Goal: Transaction & Acquisition: Purchase product/service

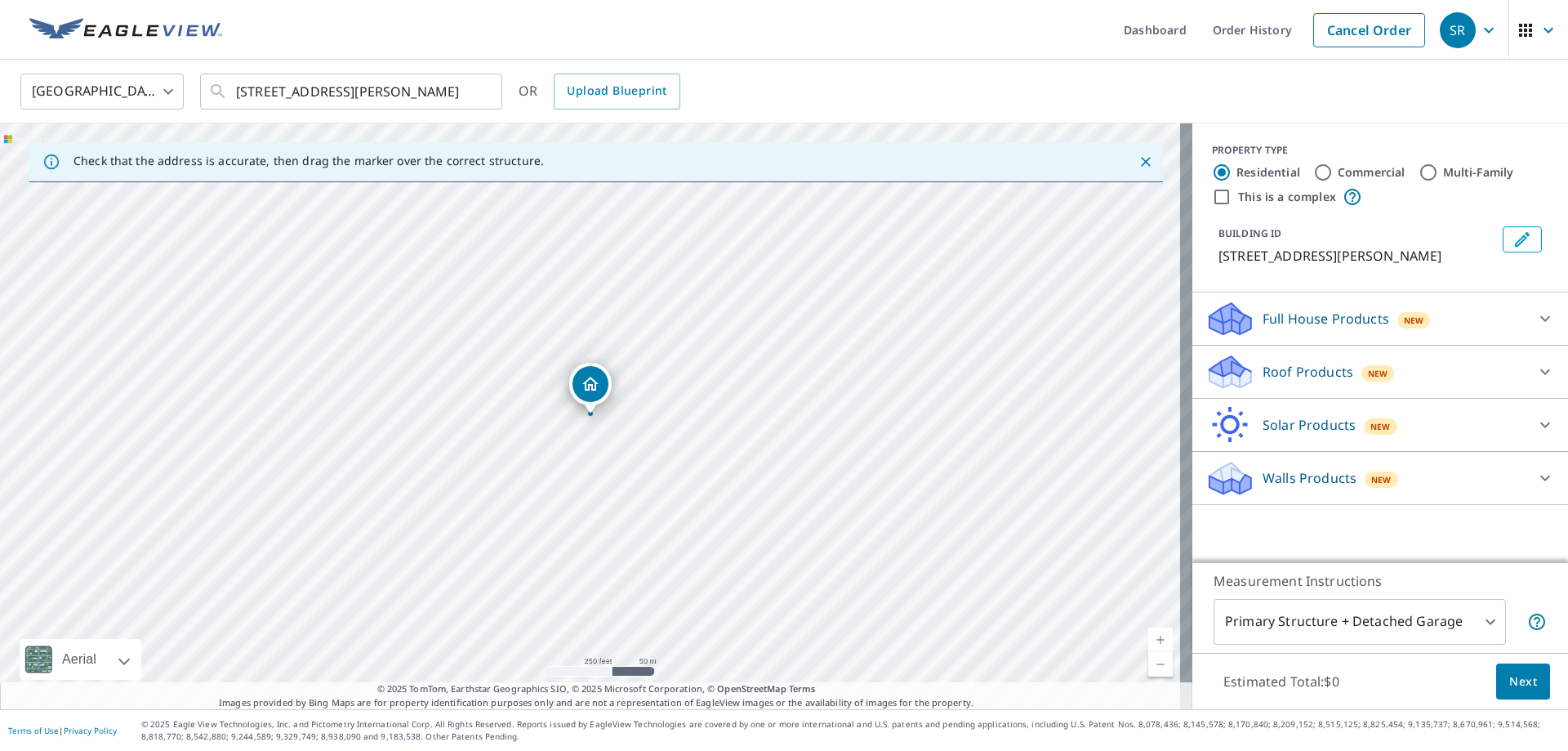
click at [1528, 681] on button "Next" at bounding box center [1523, 682] width 54 height 37
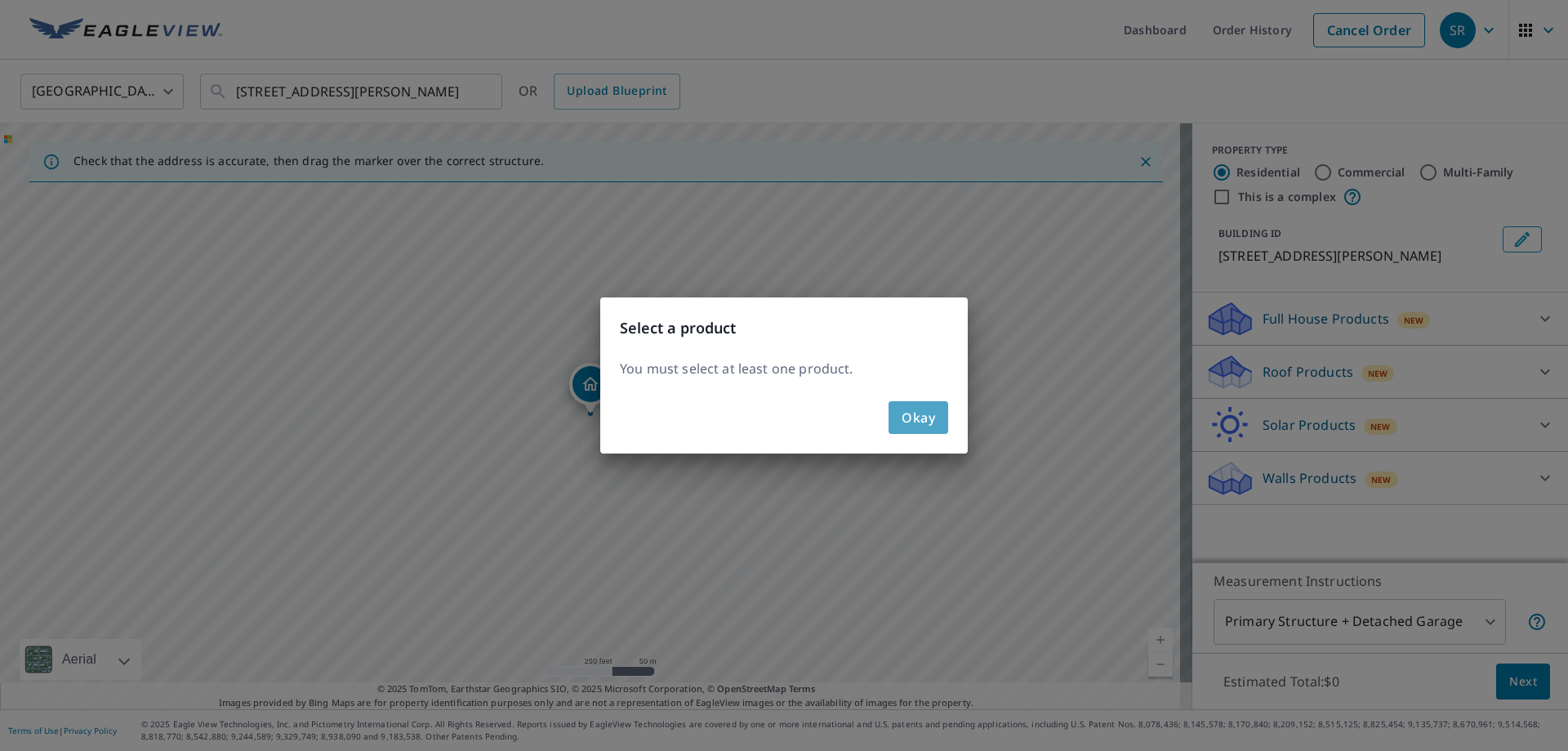
click at [904, 405] on button "Okay" at bounding box center [918, 417] width 59 height 33
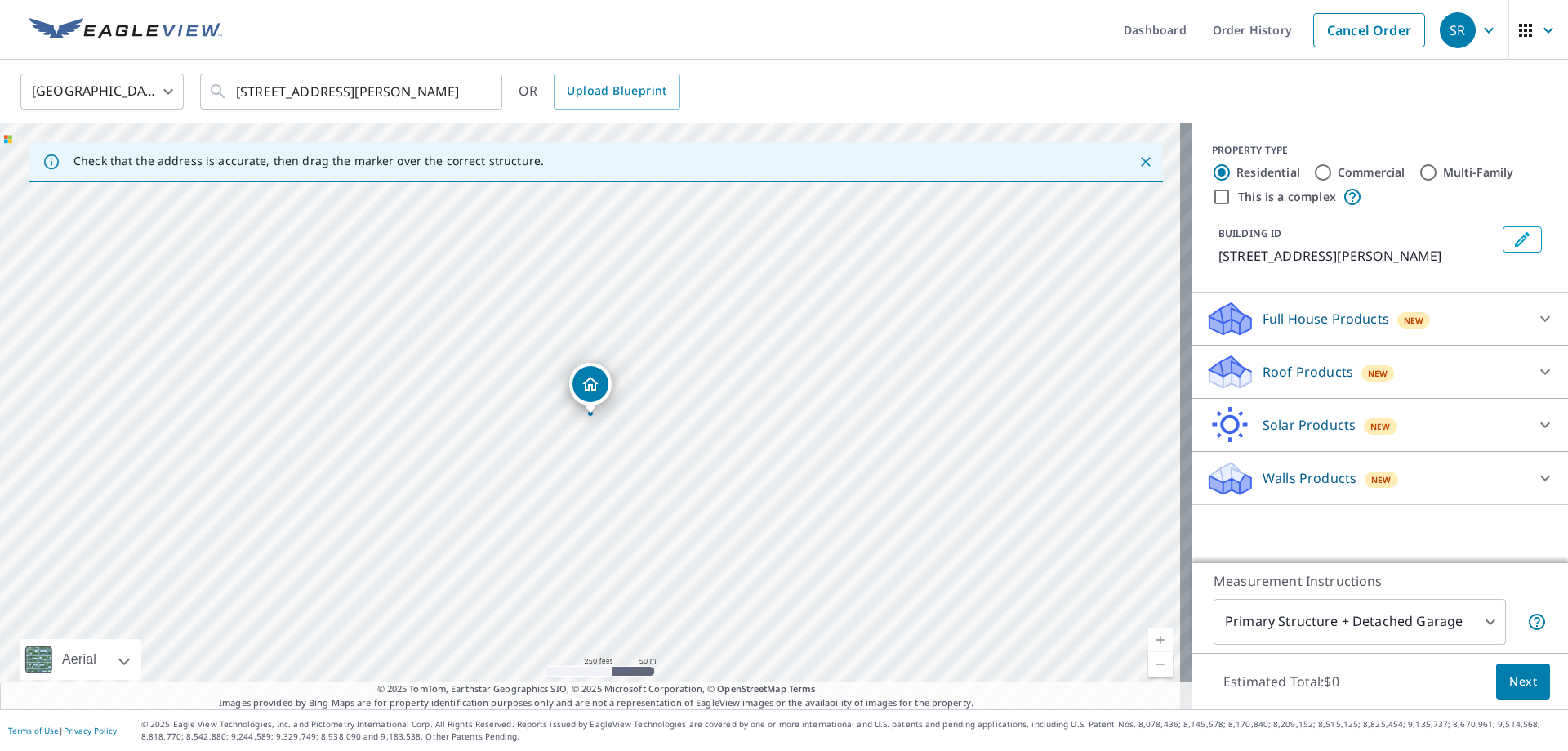
click at [1311, 368] on p "Roof Products" at bounding box center [1308, 372] width 90 height 19
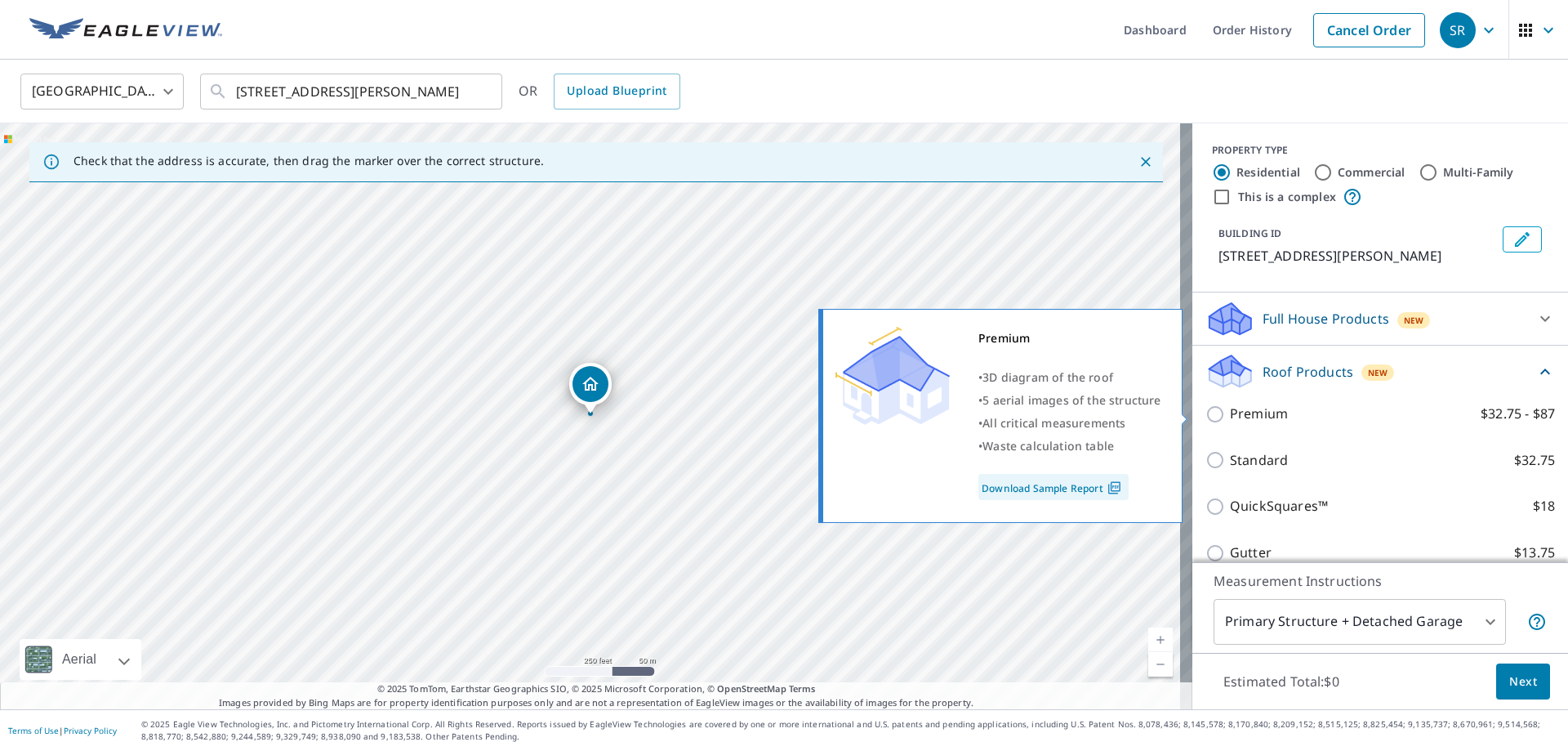
click at [1234, 410] on p "Premium" at bounding box center [1259, 413] width 58 height 20
click at [1230, 410] on input "Premium $32.75 - $87" at bounding box center [1218, 414] width 25 height 19
checkbox input "true"
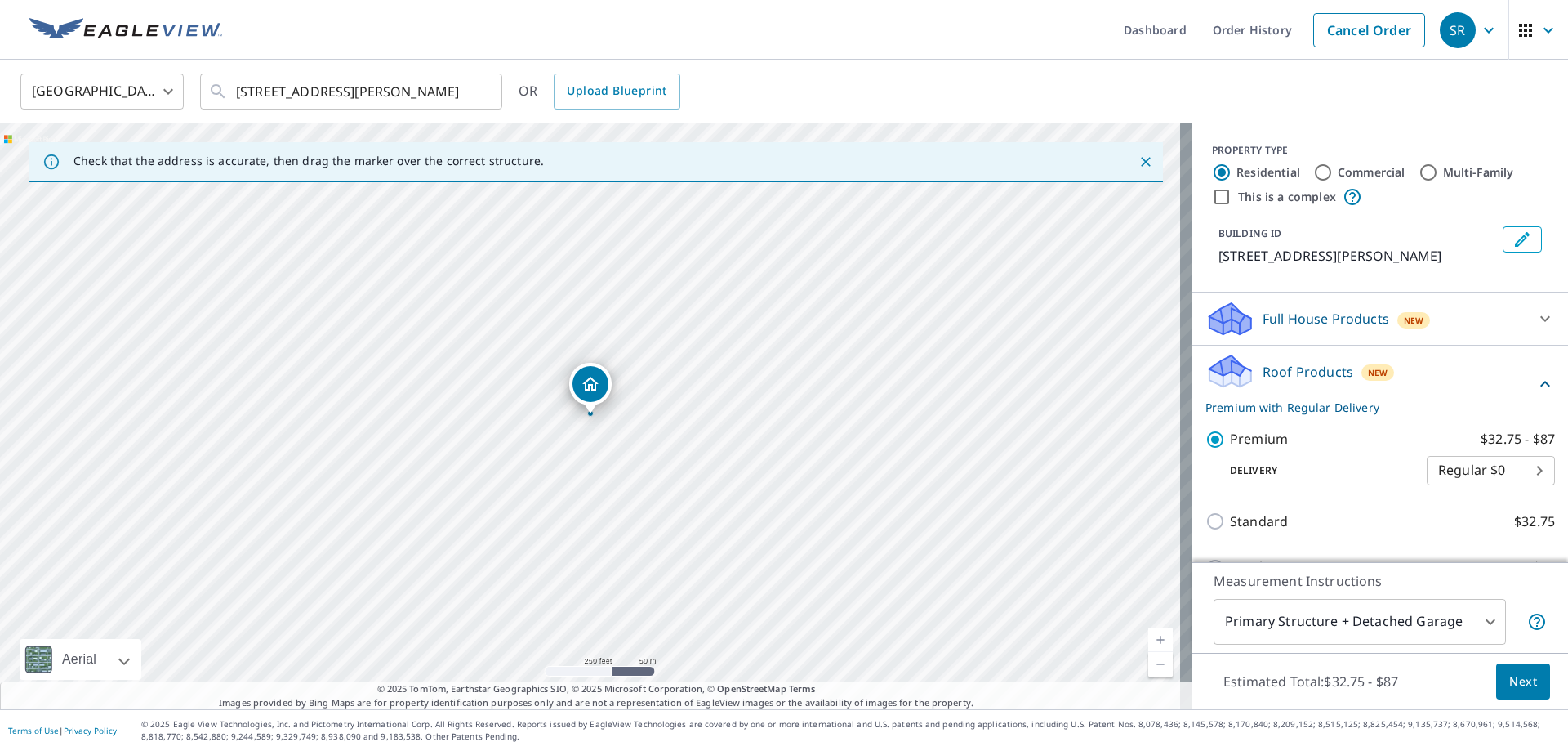
click at [1518, 671] on span "Next" at bounding box center [1522, 681] width 27 height 20
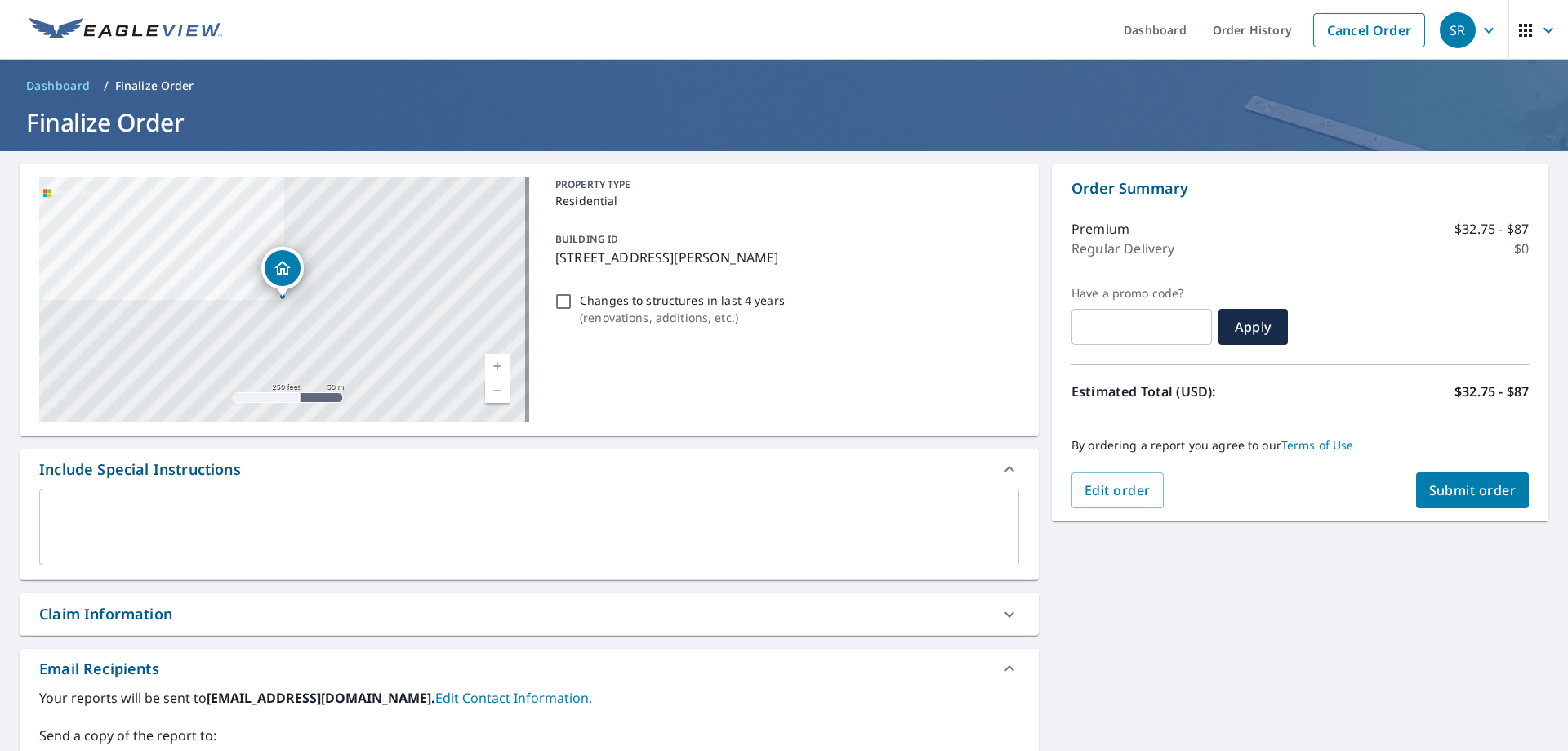
click at [1452, 487] on span "Submit order" at bounding box center [1472, 490] width 88 height 18
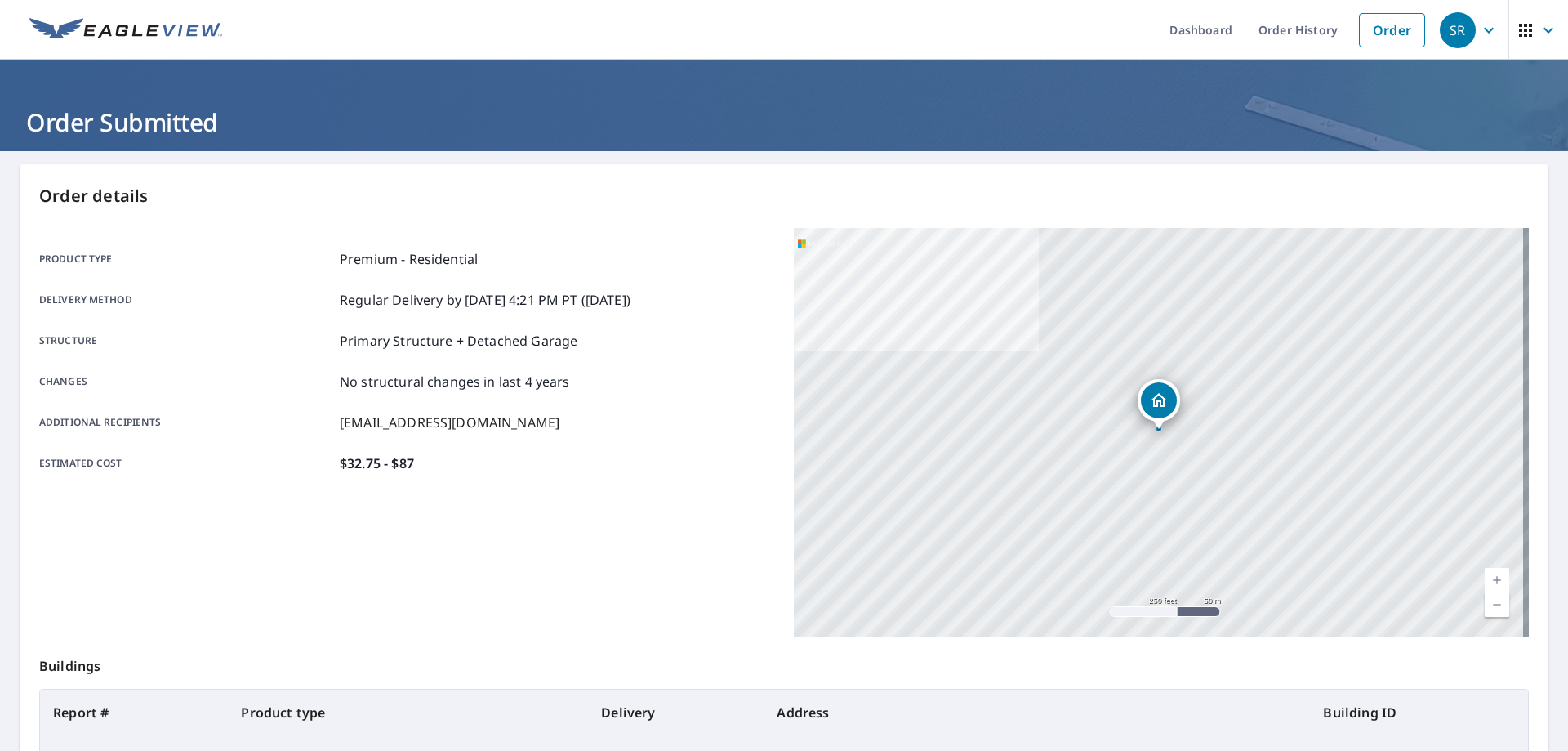
click at [117, 18] on img at bounding box center [126, 30] width 193 height 25
